Goal: Task Accomplishment & Management: Use online tool/utility

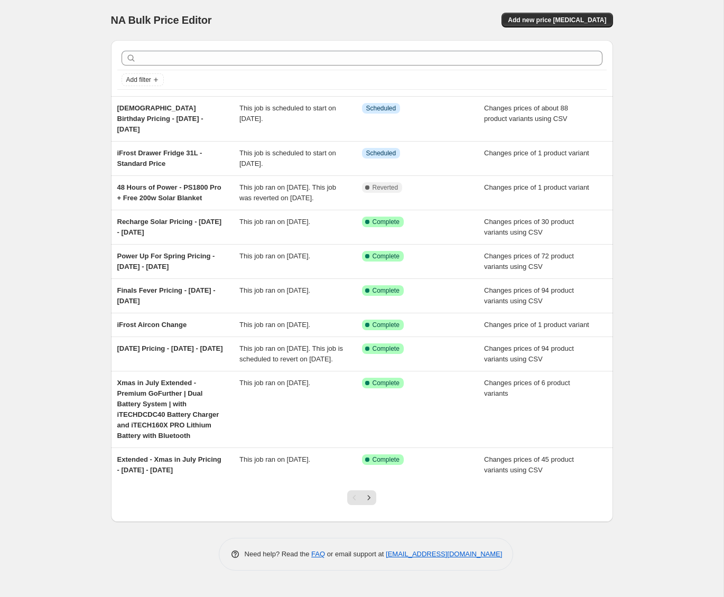
drag, startPoint x: 650, startPoint y: 48, endPoint x: 616, endPoint y: 37, distance: 35.6
click at [643, 45] on div "NA Bulk Price Editor. This page is ready NA Bulk Price Editor Add new price [ME…" at bounding box center [362, 298] width 724 height 597
click at [589, 24] on span "Add new price change job" at bounding box center [557, 20] width 98 height 8
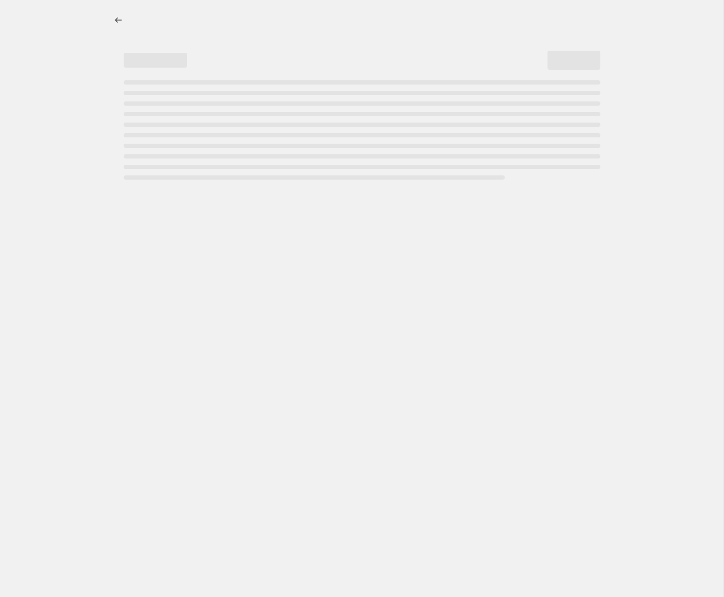
select select "percentage"
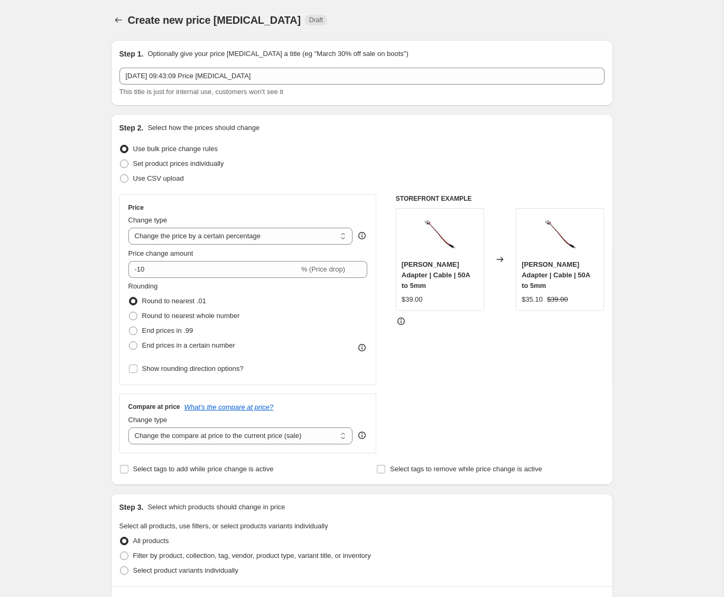
drag, startPoint x: 77, startPoint y: 155, endPoint x: 209, endPoint y: 88, distance: 148.5
click at [79, 153] on div "Create new price change job. This page is ready Create new price change job Dra…" at bounding box center [362, 532] width 724 height 1064
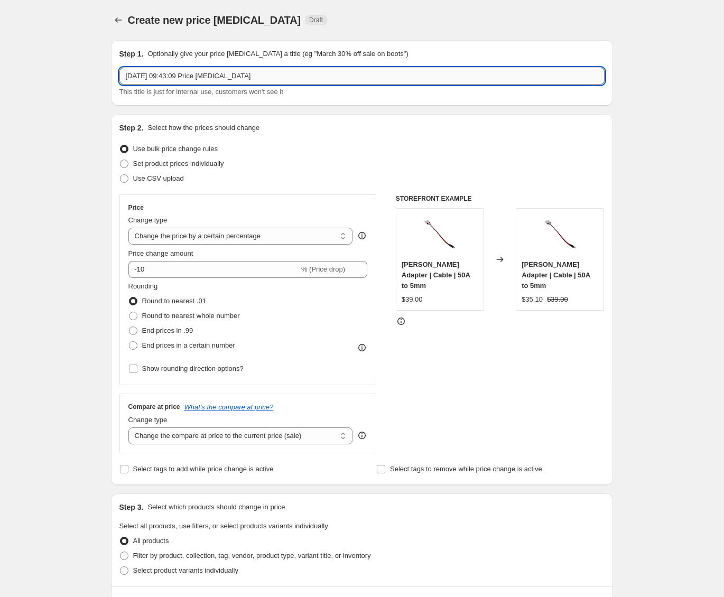
drag, startPoint x: 285, startPoint y: 72, endPoint x: 128, endPoint y: 67, distance: 157.1
click at [128, 68] on input "30 Sept 2025, 09:43:09 Price change job" at bounding box center [361, 76] width 485 height 17
paste input "210Ah Lithium LiFePO4 Bluetooth Battery Bundle"
click at [360, 75] on input "Day 0 - 210Ah Lithium LiFePO4 Bluetooth Battery Bundle - Daily Deal" at bounding box center [361, 76] width 485 height 17
type input "Day 0 - 210Ah Lithium LiFePO4 Bluetooth Battery Bundle - Daily Deal"
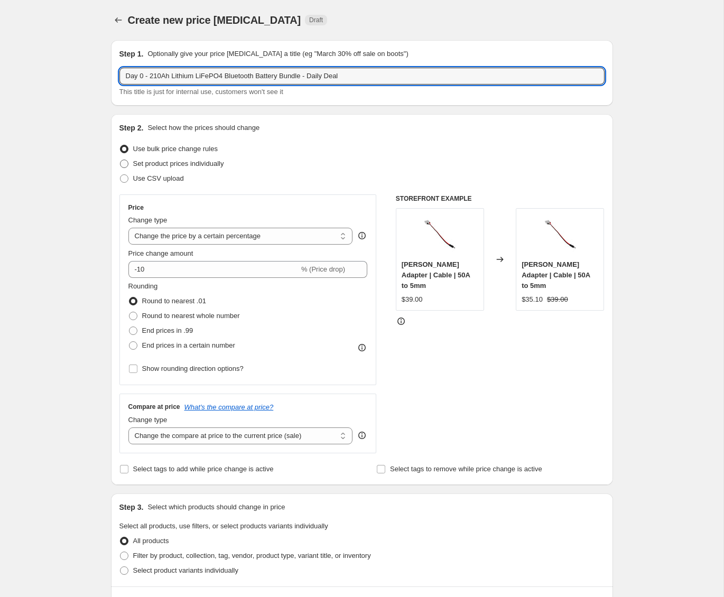
click at [205, 168] on span "Set product prices individually" at bounding box center [178, 164] width 91 height 8
click at [121, 160] on input "Set product prices individually" at bounding box center [120, 160] width 1 height 1
radio input "true"
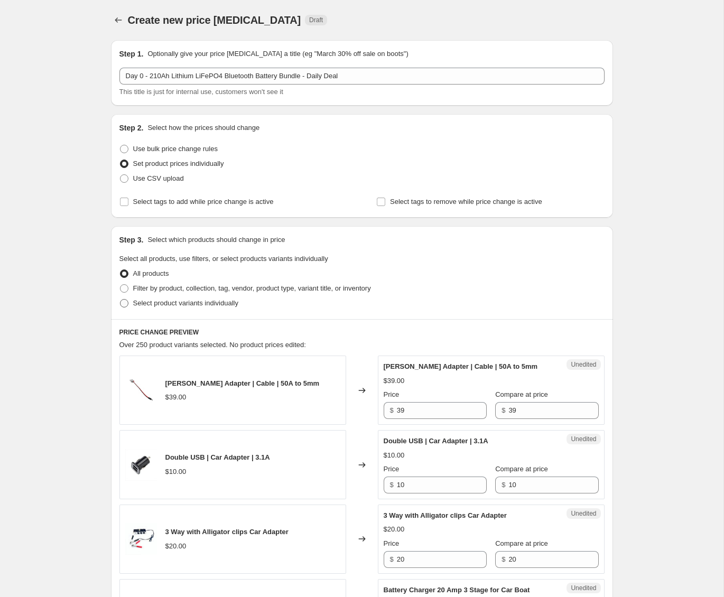
click at [170, 304] on span "Select product variants individually" at bounding box center [185, 303] width 105 height 8
click at [121, 300] on input "Select product variants individually" at bounding box center [120, 299] width 1 height 1
radio input "true"
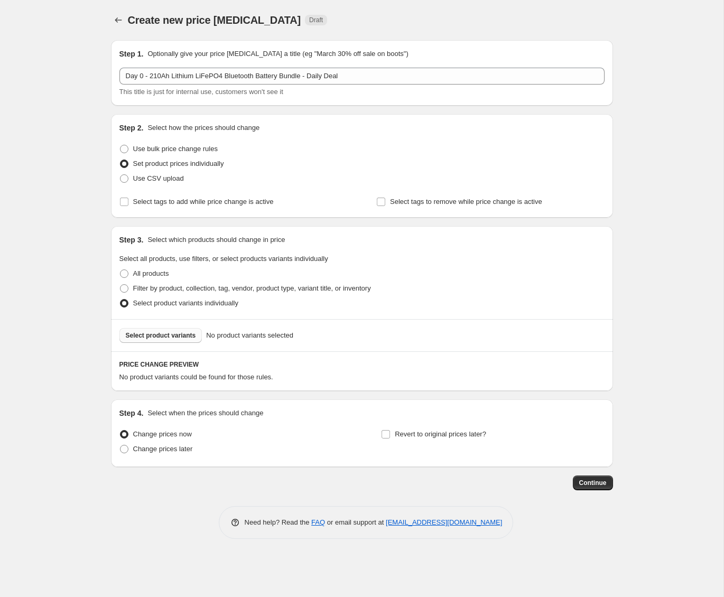
click at [176, 334] on span "Select product variants" at bounding box center [161, 335] width 70 height 8
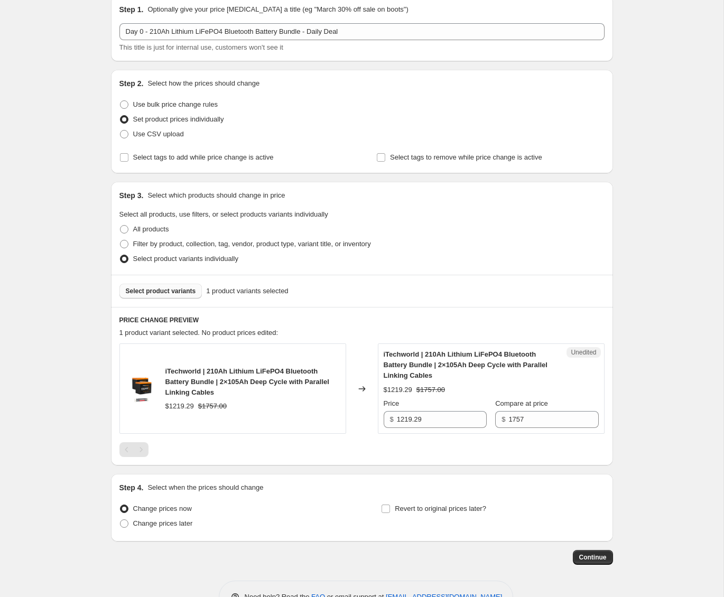
scroll to position [77, 0]
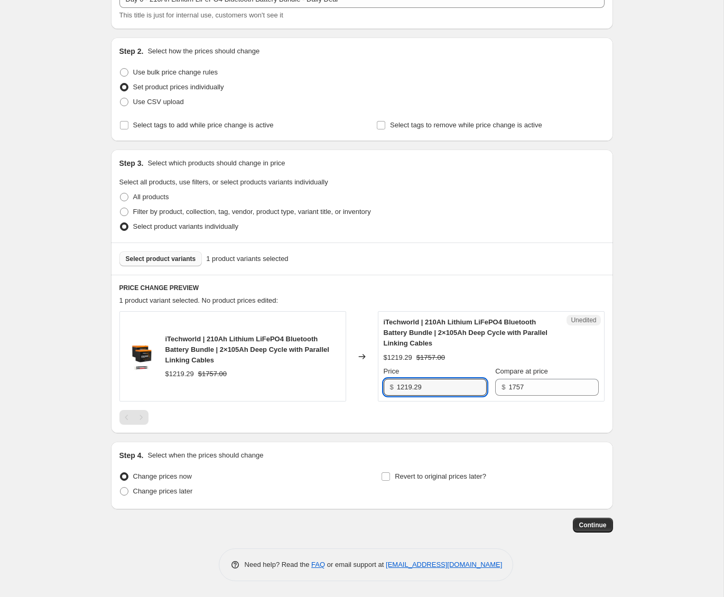
drag, startPoint x: 462, startPoint y: 387, endPoint x: 317, endPoint y: 374, distance: 145.4
click at [317, 374] on div "iTechworld | 210Ah Lithium LiFePO4 Bluetooth Battery Bundle | 2×105Ah Deep Cycl…" at bounding box center [361, 356] width 485 height 90
click at [159, 495] on span "Change prices later" at bounding box center [163, 491] width 60 height 8
click at [121, 488] on input "Change prices later" at bounding box center [120, 487] width 1 height 1
radio input "true"
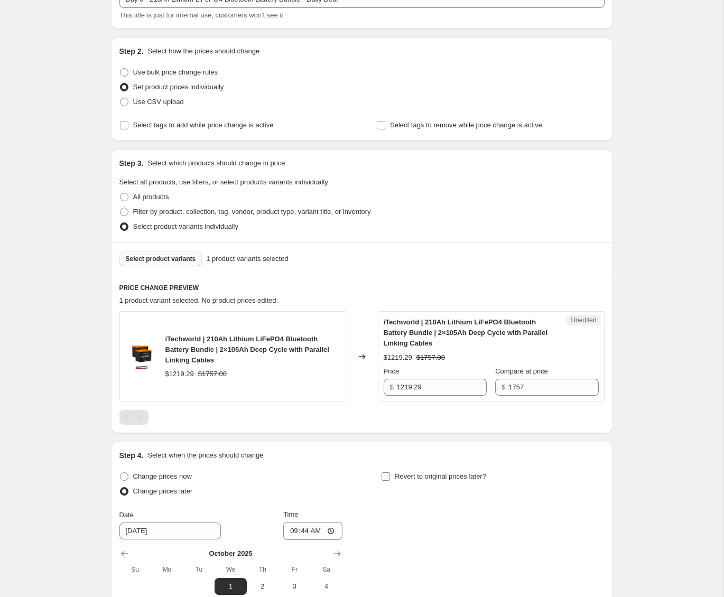
click at [391, 478] on label "Revert to original prices later?" at bounding box center [433, 476] width 105 height 15
click at [390, 478] on input "Revert to original prices later?" at bounding box center [386, 477] width 8 height 8
checkbox input "true"
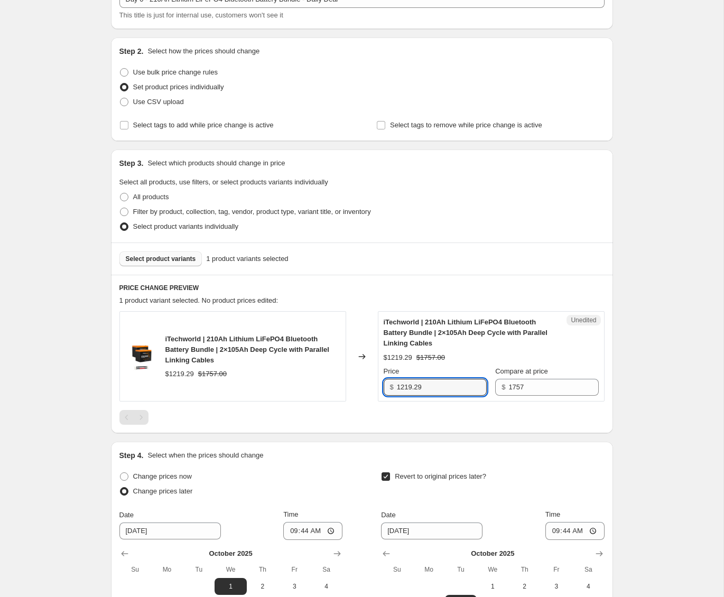
drag, startPoint x: 437, startPoint y: 389, endPoint x: 359, endPoint y: 383, distance: 77.4
click at [359, 383] on div "iTechworld | 210Ah Lithium LiFePO4 Bluetooth Battery Bundle | 2×105Ah Deep Cycl…" at bounding box center [361, 356] width 485 height 90
type input "999"
drag, startPoint x: 675, startPoint y: 392, endPoint x: 663, endPoint y: 391, distance: 11.6
click at [675, 392] on div "Create new price change job. This page is ready Create new price change job Dra…" at bounding box center [362, 350] width 724 height 855
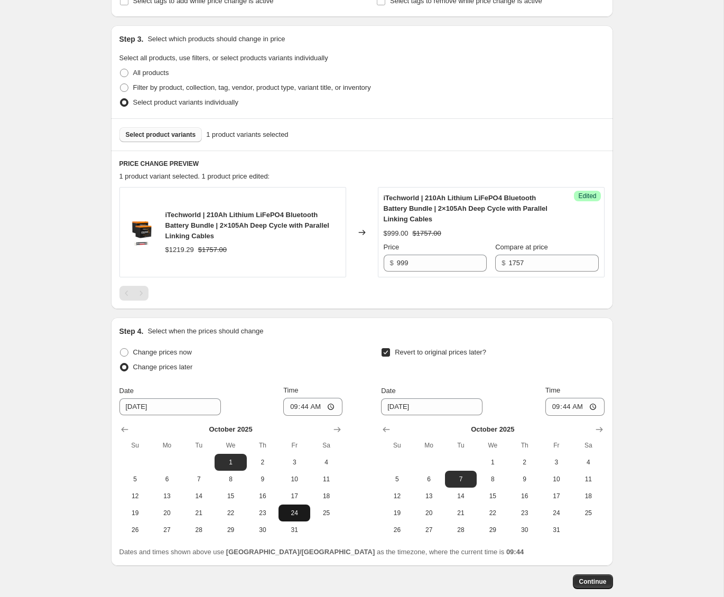
scroll to position [218, 0]
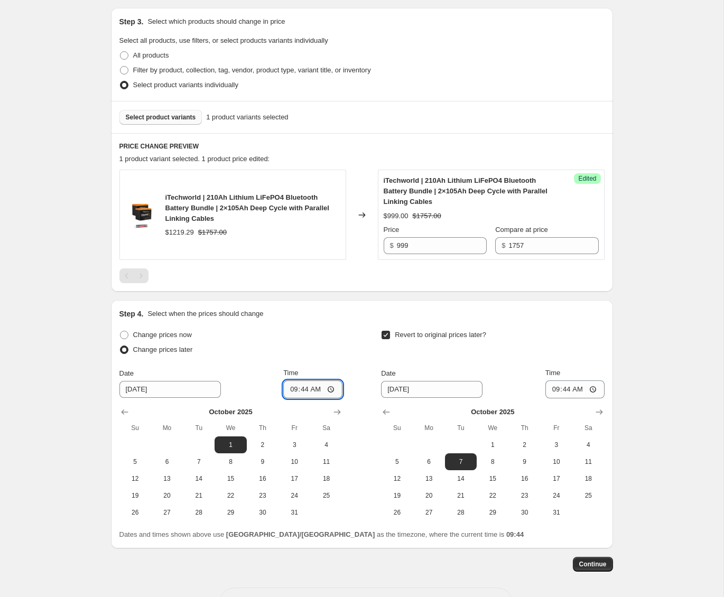
click at [289, 389] on input "09:44" at bounding box center [312, 390] width 59 height 18
type input "23:55"
click at [289, 390] on input "23:55" at bounding box center [312, 390] width 59 height 18
click at [136, 390] on input "10/1/2025" at bounding box center [169, 389] width 101 height 17
click at [128, 411] on icon "Show previous month, September 2025" at bounding box center [124, 412] width 11 height 11
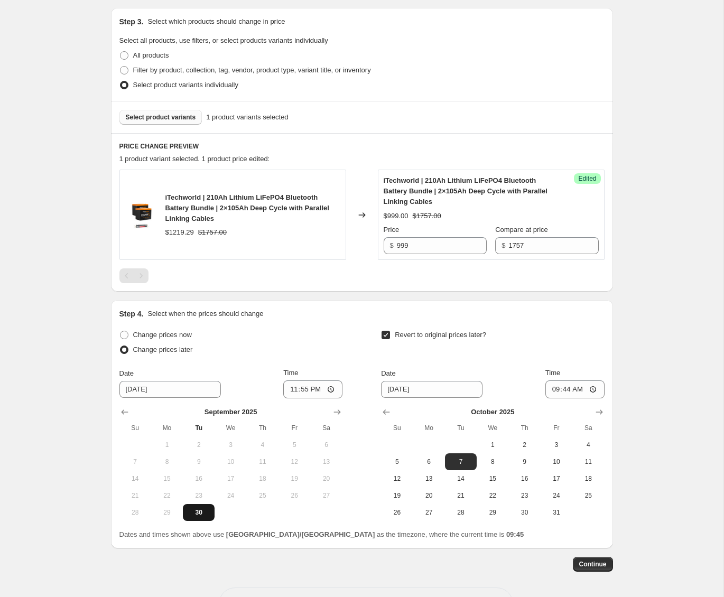
click at [192, 519] on button "30" at bounding box center [199, 512] width 32 height 17
type input "9/30/2025"
click at [338, 321] on div "Step 4. Select when the prices should change Change prices now Change prices la…" at bounding box center [361, 425] width 485 height 232
click at [520, 444] on span "2" at bounding box center [524, 445] width 23 height 8
type input "10/2/2025"
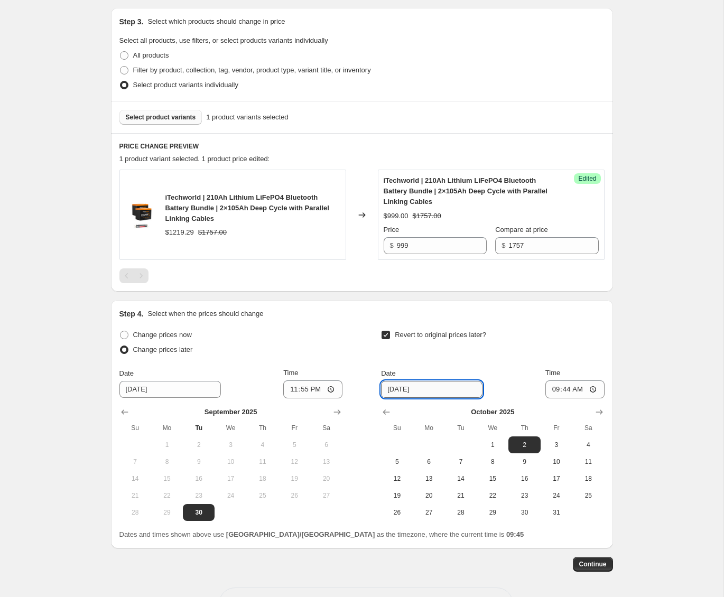
click at [392, 394] on input "10/2/2025" at bounding box center [431, 389] width 101 height 17
drag, startPoint x: 394, startPoint y: 390, endPoint x: 377, endPoint y: 389, distance: 16.9
click at [377, 389] on div "Change prices now Change prices later Date 9/30/2025 Time 23:55 September 2025 …" at bounding box center [361, 424] width 485 height 193
click at [553, 391] on input "09:44" at bounding box center [575, 390] width 59 height 18
click at [401, 392] on input "10/2/2025" at bounding box center [431, 389] width 101 height 17
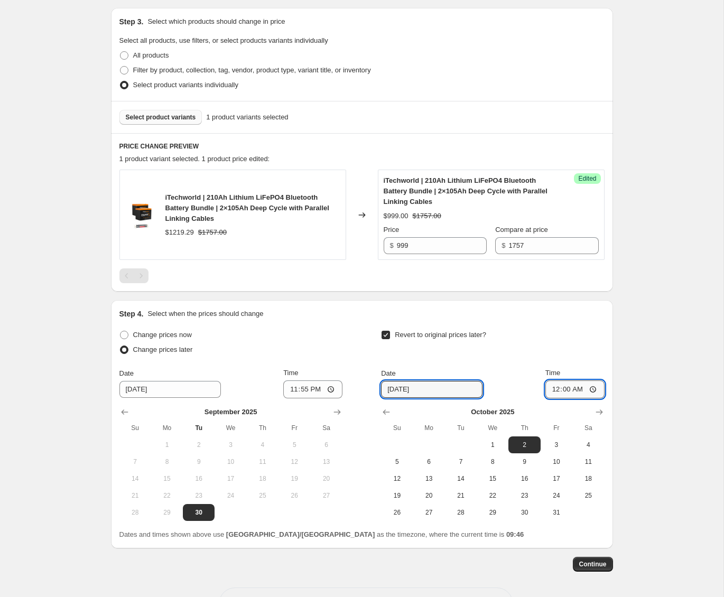
click at [569, 389] on input "00:00" at bounding box center [575, 390] width 59 height 18
click at [569, 390] on input "00:00" at bounding box center [575, 390] width 59 height 18
click at [569, 392] on input "00:00" at bounding box center [575, 390] width 59 height 18
click at [567, 392] on input "00:00" at bounding box center [575, 390] width 59 height 18
click at [567, 391] on input "00:00" at bounding box center [575, 390] width 59 height 18
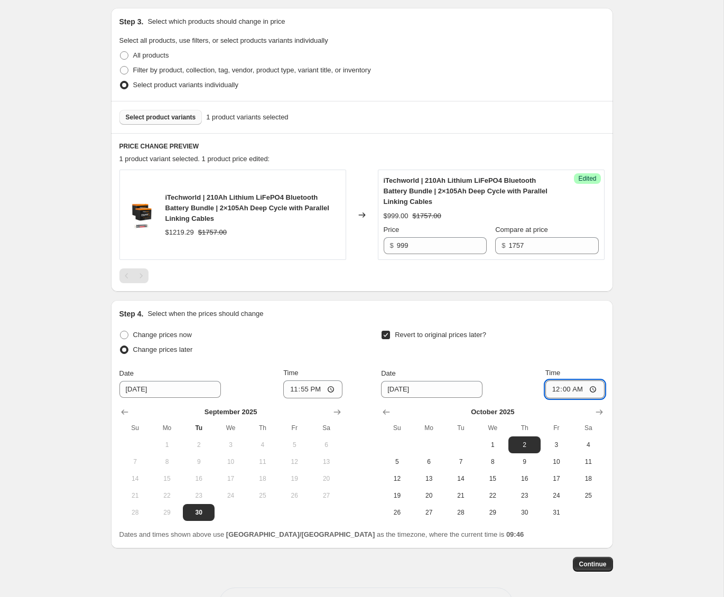
type input "00:01"
click at [629, 368] on div "Create new price change job. This page is ready Create new price change job Dra…" at bounding box center [362, 209] width 724 height 855
click at [606, 564] on span "Continue" at bounding box center [592, 564] width 27 height 8
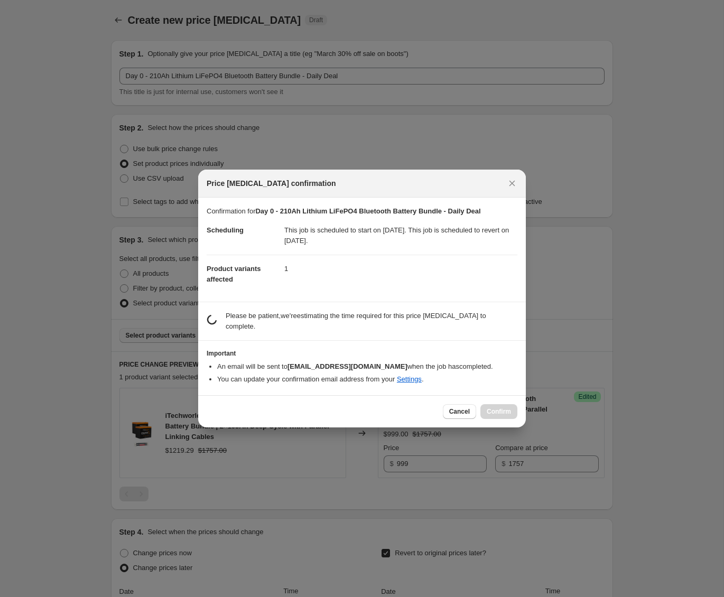
scroll to position [0, 0]
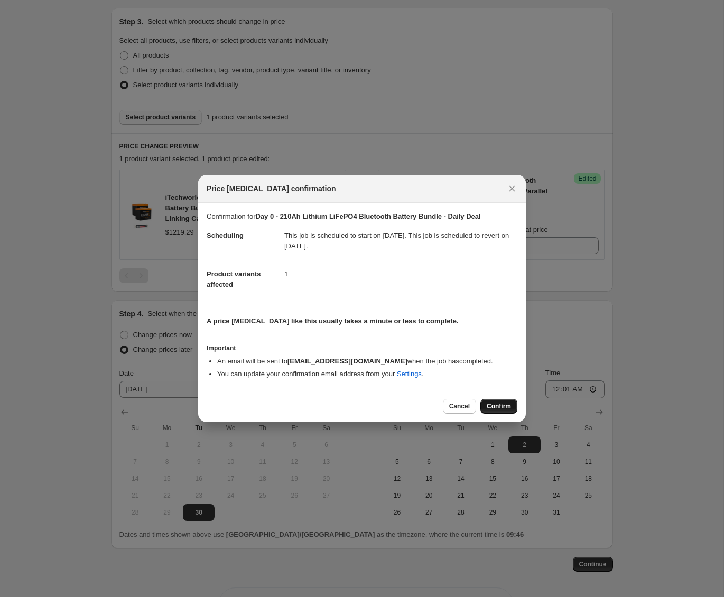
click at [496, 407] on span "Confirm" at bounding box center [499, 406] width 24 height 8
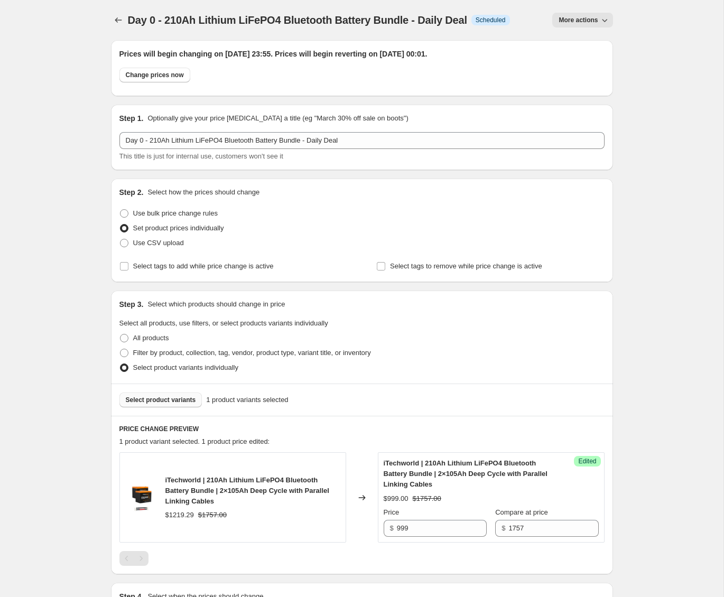
scroll to position [218, 0]
